Goal: Navigation & Orientation: Find specific page/section

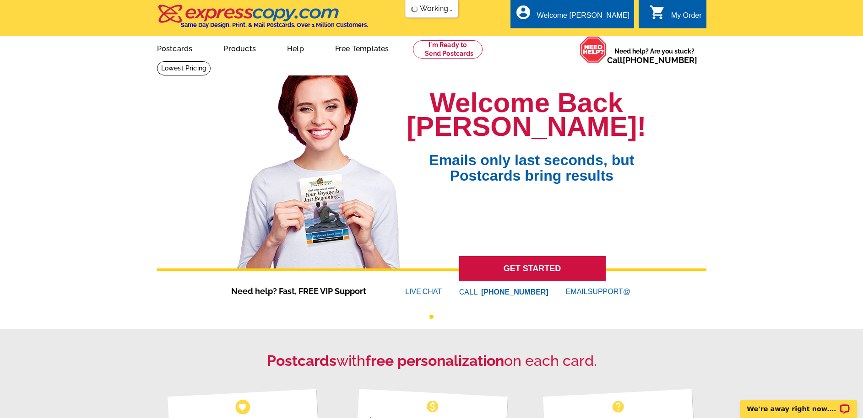
click at [168, 47] on link "Postcards" at bounding box center [174, 48] width 65 height 22
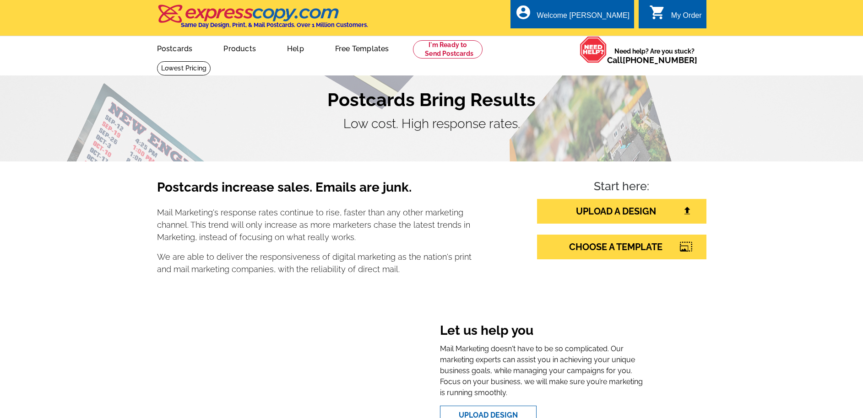
click at [246, 48] on link "Products" at bounding box center [240, 48] width 62 height 22
